Goal: Book appointment/travel/reservation

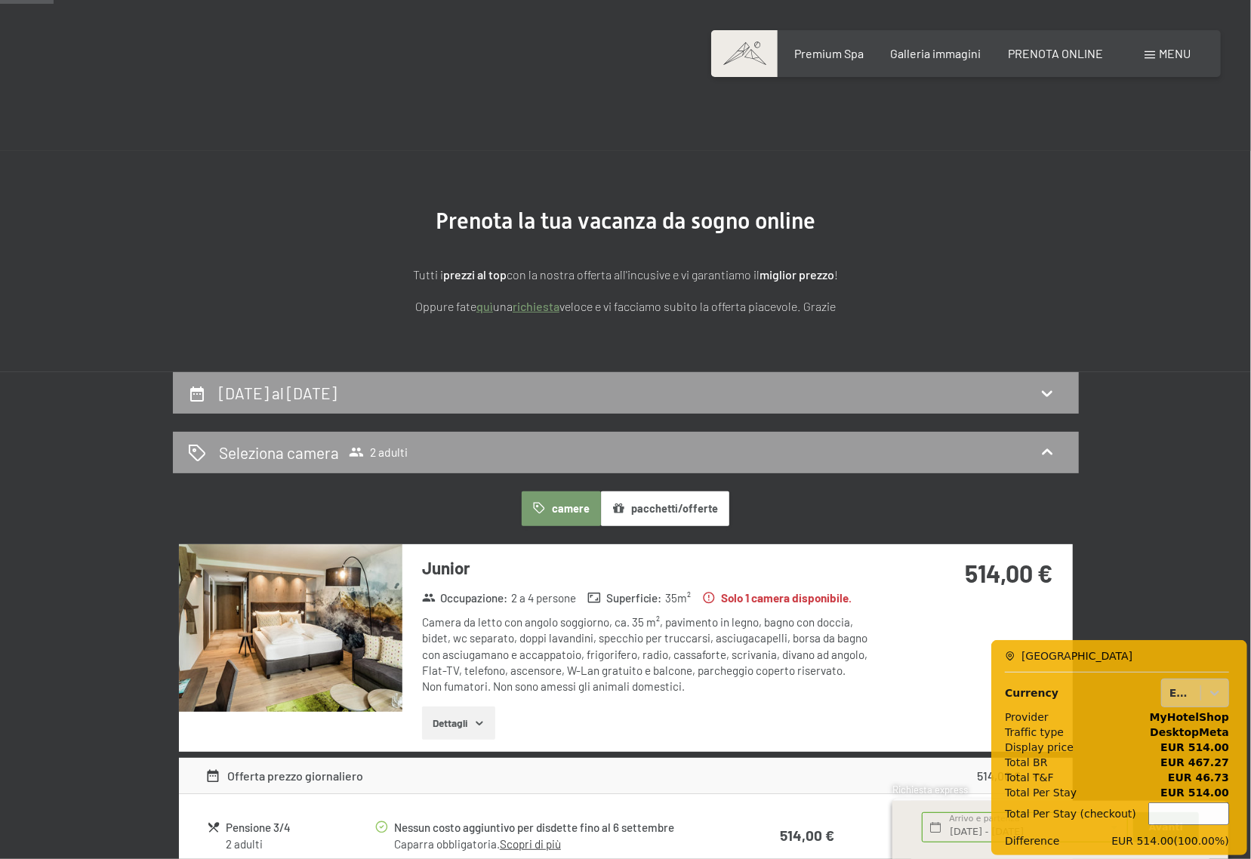
scroll to position [335, 0]
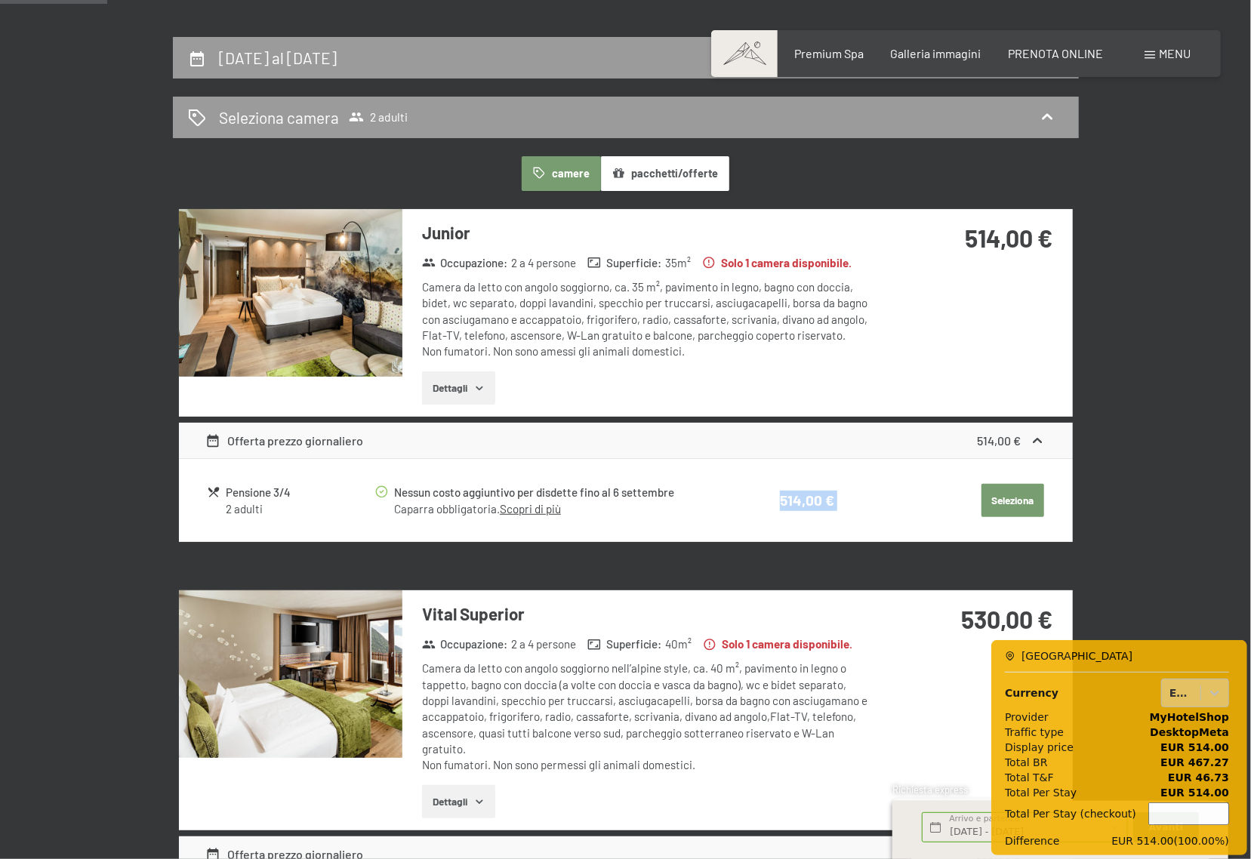
drag, startPoint x: 865, startPoint y: 514, endPoint x: 793, endPoint y: 477, distance: 80.7
click at [765, 475] on table "Pensione 3/4 2 adulti Nessun costo aggiuntivo per disdette fino al [DATE] Capar…" at bounding box center [625, 500] width 840 height 59
click at [985, 503] on button "Seleziona" at bounding box center [1013, 500] width 63 height 33
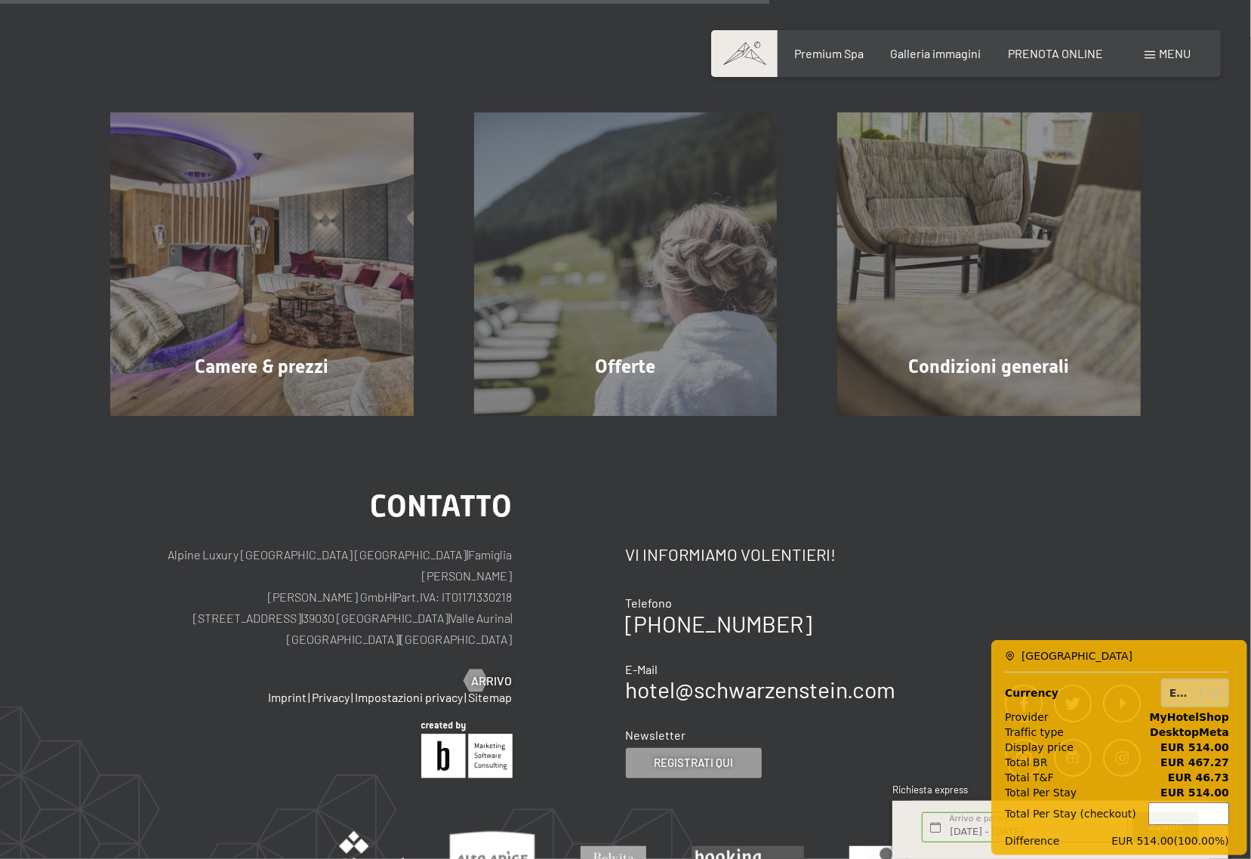
scroll to position [372, 0]
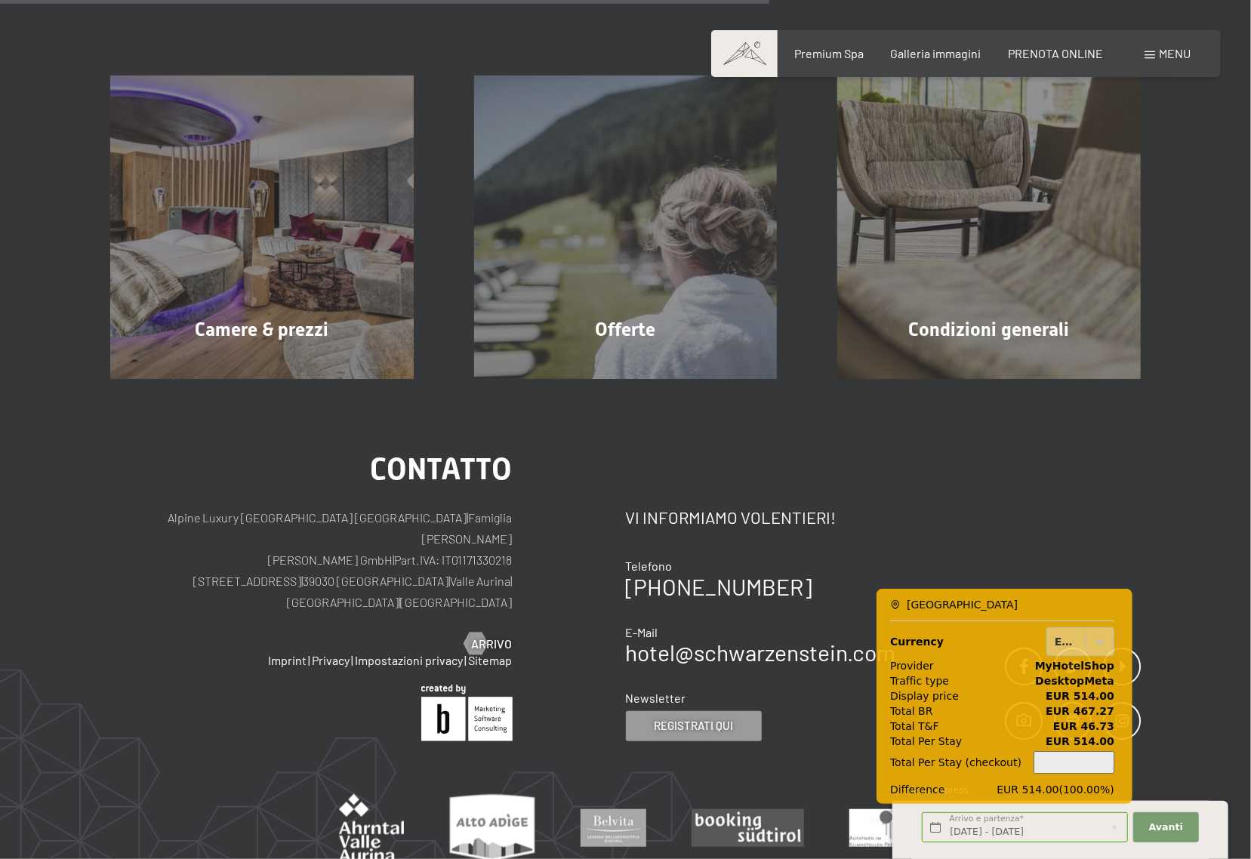
drag, startPoint x: 1140, startPoint y: 758, endPoint x: 913, endPoint y: 634, distance: 258.8
click at [942, 654] on div "Currency EUR Provider MyHotelShop Traffic type DesktopMeta Display price EUR 51…" at bounding box center [1002, 708] width 224 height 174
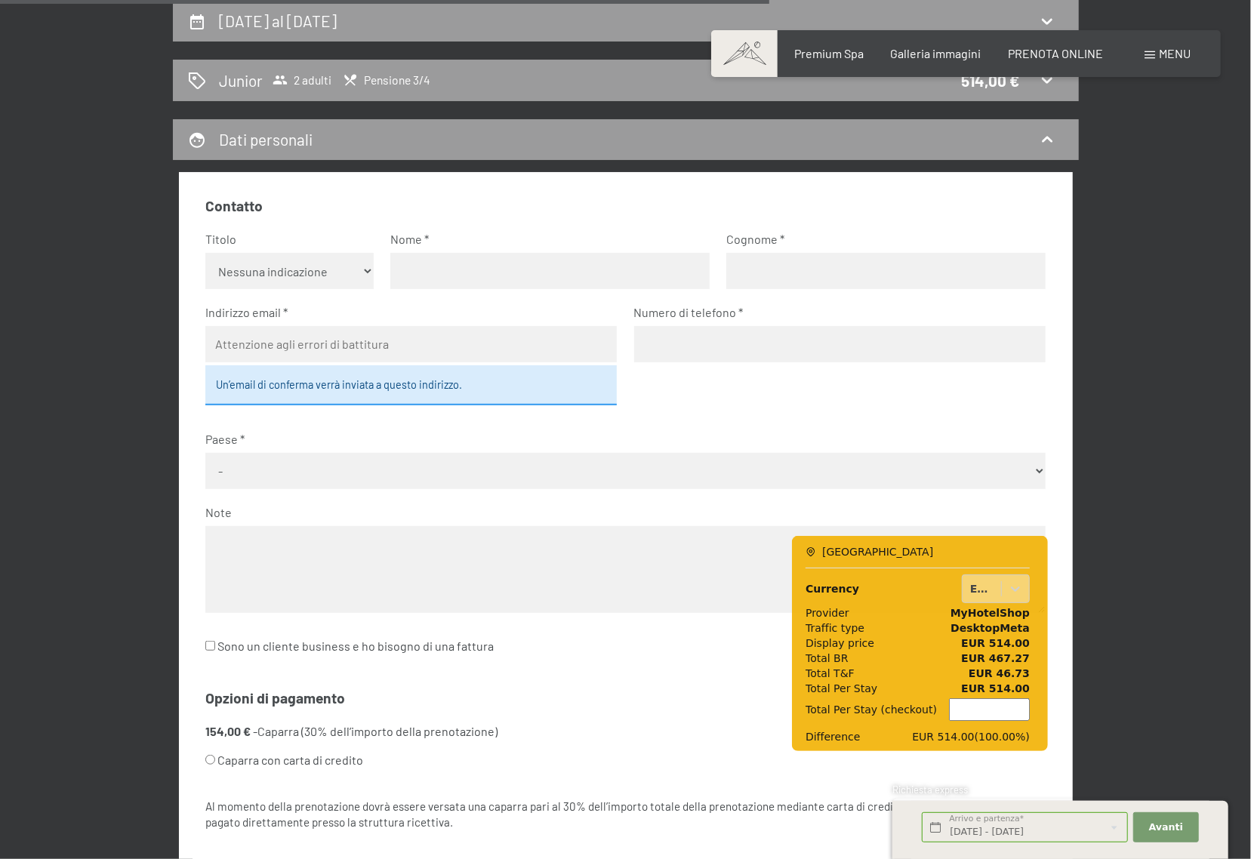
scroll to position [288, 0]
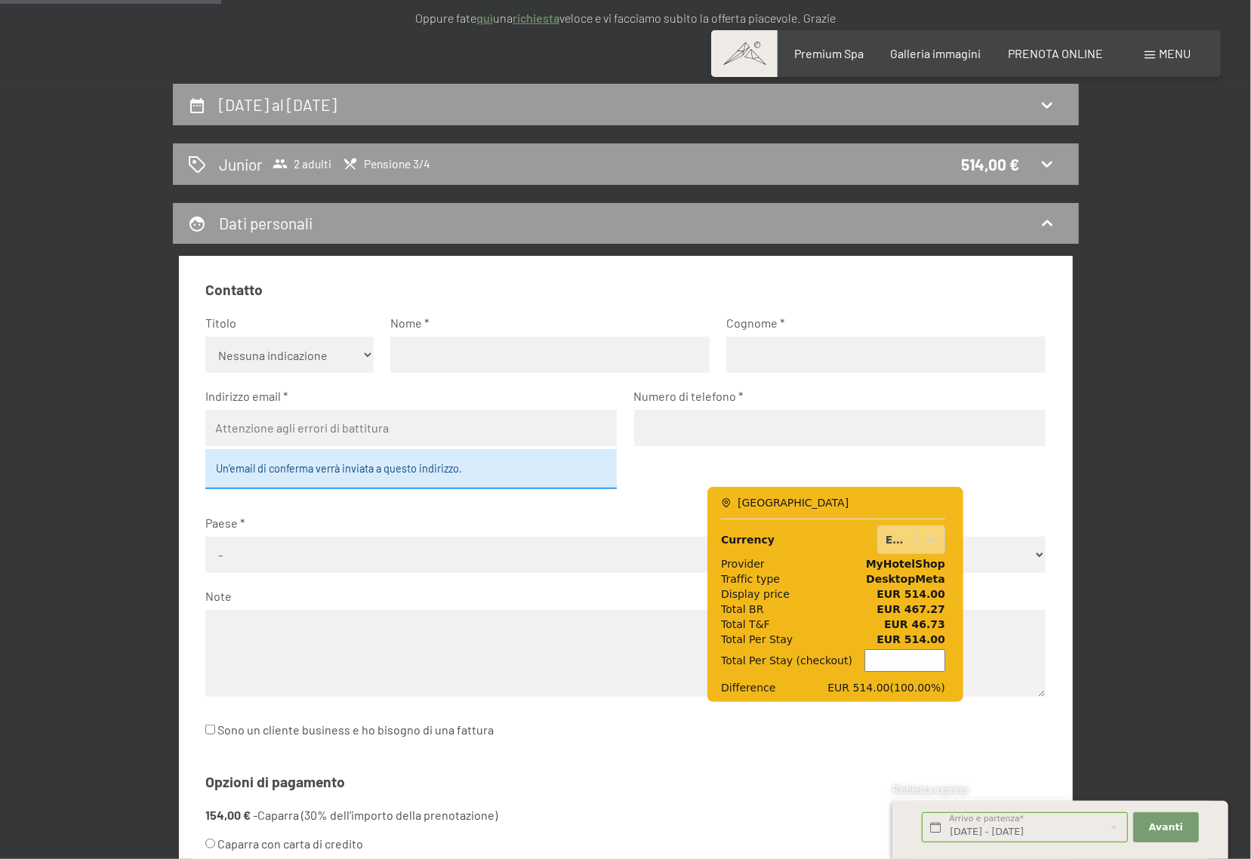
drag, startPoint x: 922, startPoint y: 636, endPoint x: 828, endPoint y: 581, distance: 108.6
click at [828, 581] on div "Currency EUR Provider MyHotelShop Traffic type DesktopMeta Display price EUR 51…" at bounding box center [833, 606] width 224 height 174
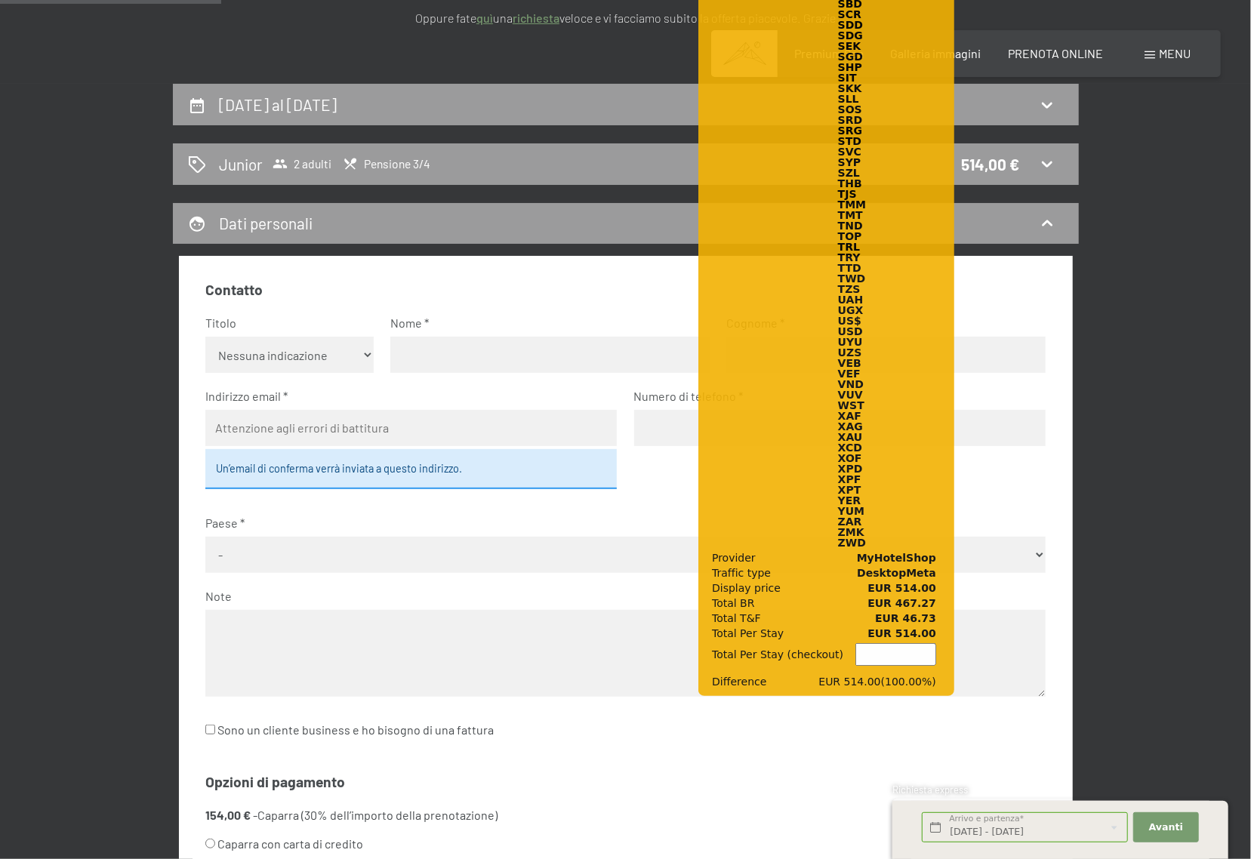
click at [1133, 412] on div "[DATE] al [DATE] Junior 2 adulti Pensione 3/4 514,00 € Dati personali Contatto …" at bounding box center [625, 589] width 1031 height 1010
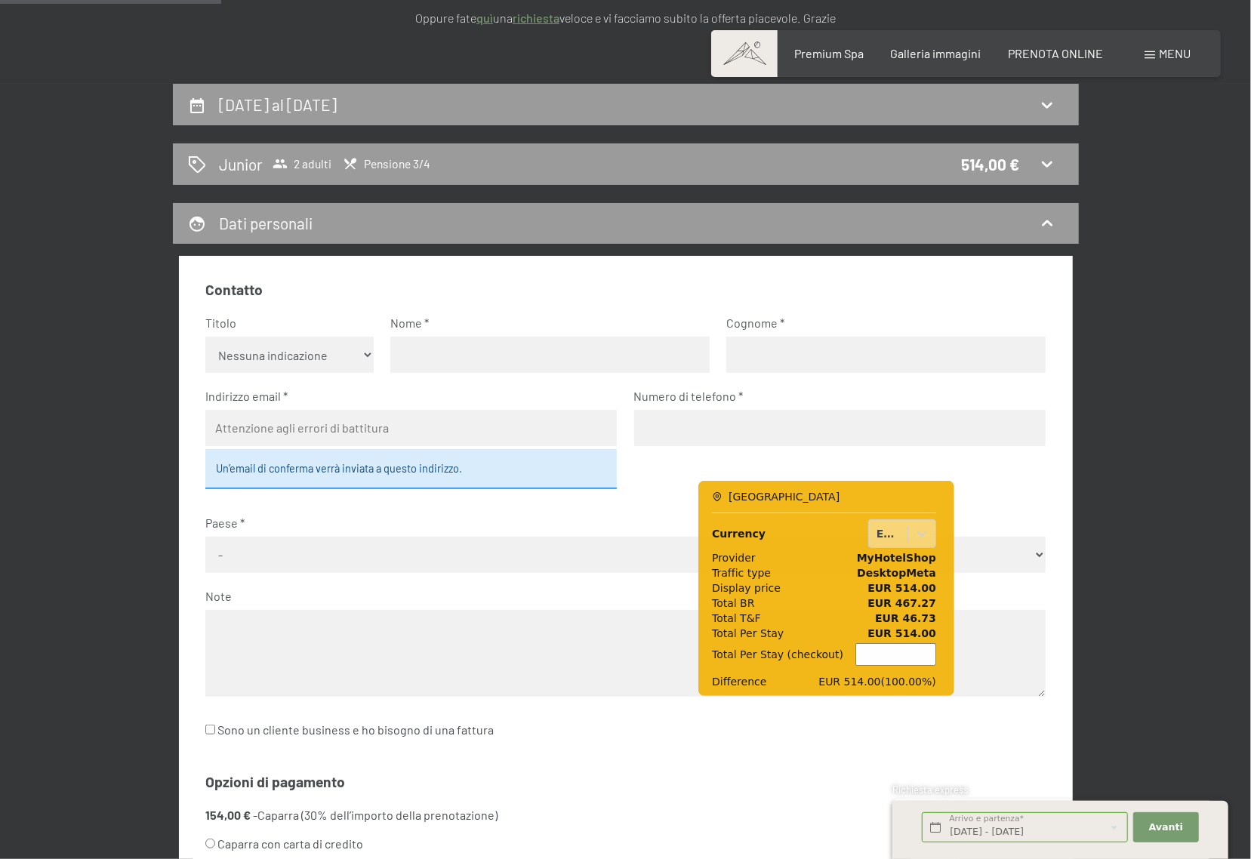
click at [880, 659] on input "number" at bounding box center [895, 654] width 81 height 23
type input "514"
